Goal: Information Seeking & Learning: Learn about a topic

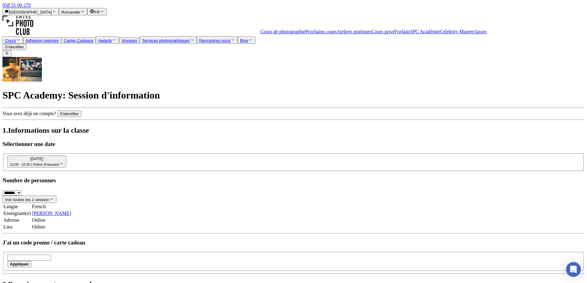
click at [292, 34] on link "Cours de photographie" at bounding box center [282, 31] width 45 height 5
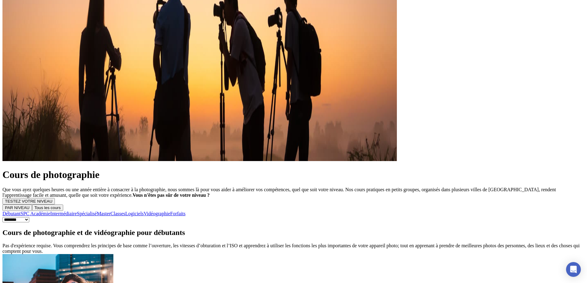
scroll to position [123, 0]
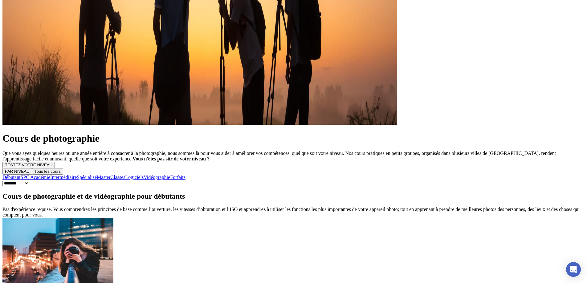
click at [50, 175] on link "SPC Académie" at bounding box center [36, 177] width 30 height 5
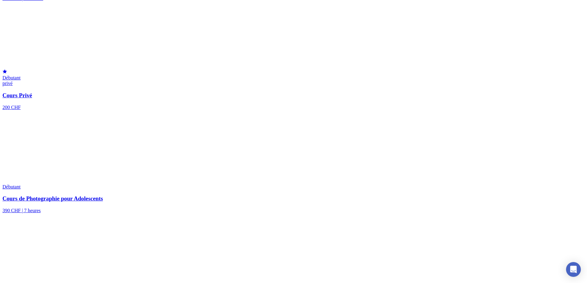
scroll to position [689, 0]
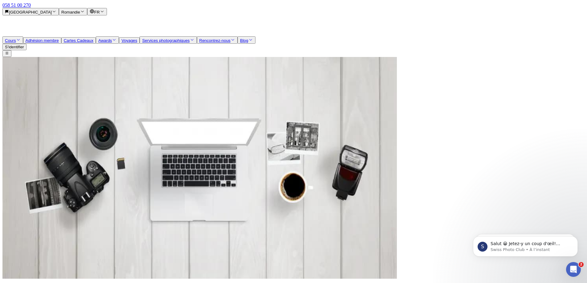
click at [59, 38] on link "Adhésion membre" at bounding box center [42, 40] width 33 height 5
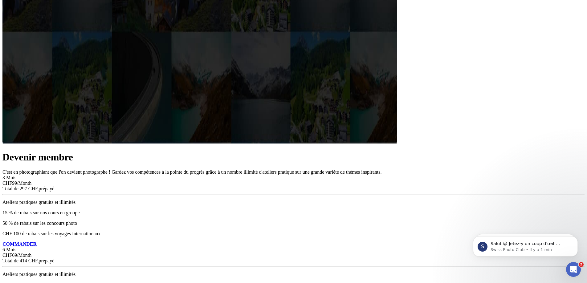
scroll to position [123, 0]
